Goal: Information Seeking & Learning: Learn about a topic

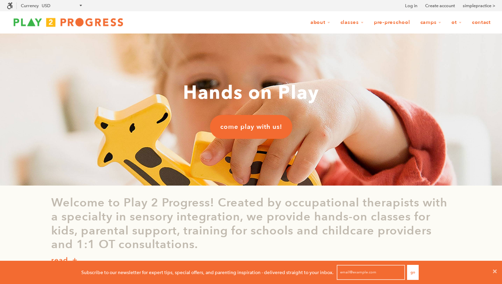
scroll to position [0, 0]
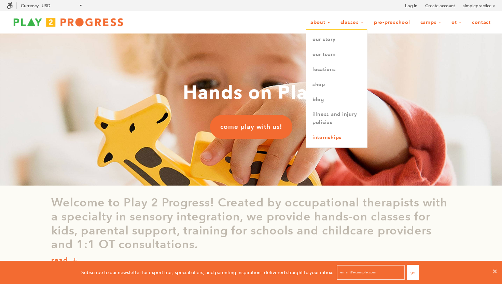
click at [327, 141] on link "Internships" at bounding box center [336, 137] width 61 height 15
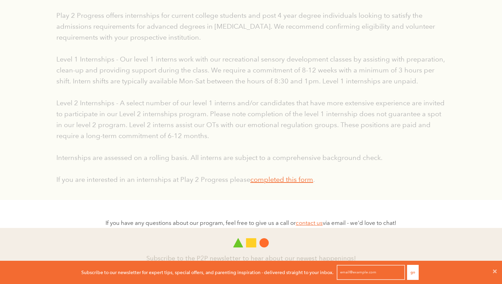
scroll to position [151, 0]
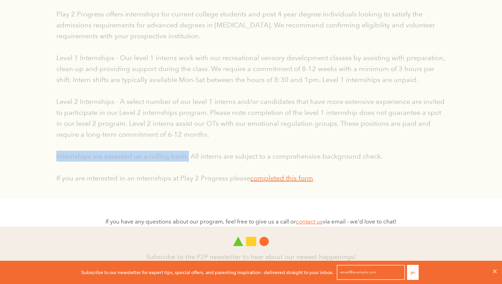
drag, startPoint x: 189, startPoint y: 158, endPoint x: 55, endPoint y: 157, distance: 133.6
click at [56, 157] on div "Play 2 Progress offers internships for current college students and post 4 year…" at bounding box center [251, 96] width 400 height 175
copy p "Internships are assessed on a rolling basis."
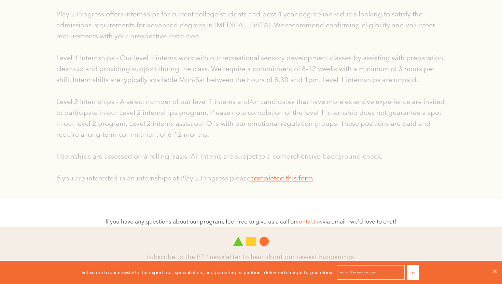
click at [111, 156] on p "Internships are assessed on a rolling basis. All interns are subject to a compr…" at bounding box center [250, 156] width 389 height 11
